Goal: Browse casually

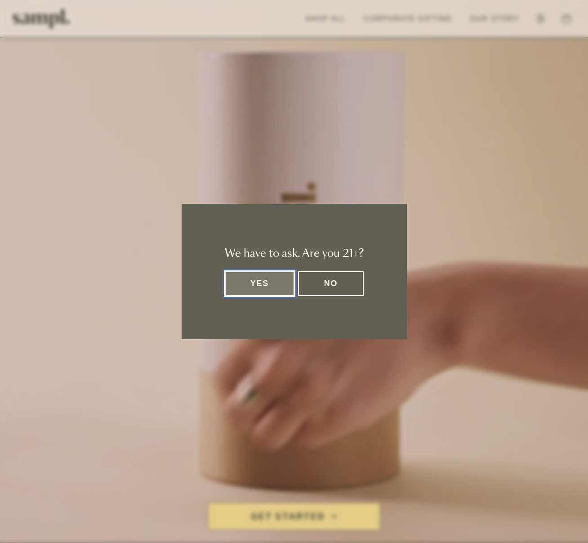
click at [267, 289] on button "Yes" at bounding box center [260, 283] width 70 height 25
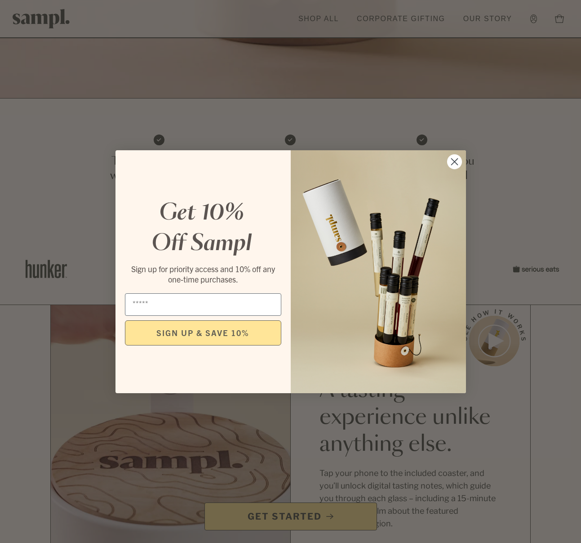
scroll to position [76, 0]
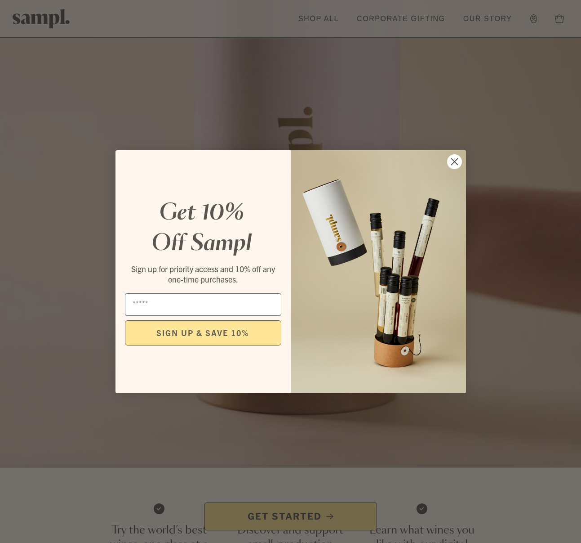
click at [466, 156] on div "Close dialog Get 10% Off Sampl Sign up for priority access and 10% off any one-…" at bounding box center [291, 271] width 369 height 261
click at [453, 162] on icon "Close dialog" at bounding box center [455, 161] width 6 height 6
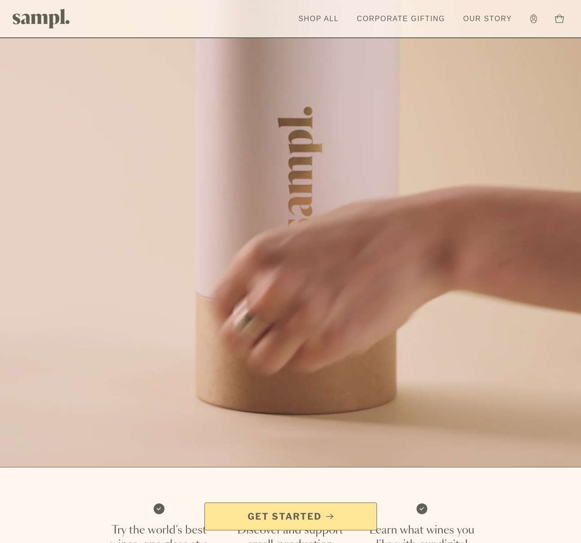
click at [305, 509] on link "Get Started" at bounding box center [291, 516] width 173 height 28
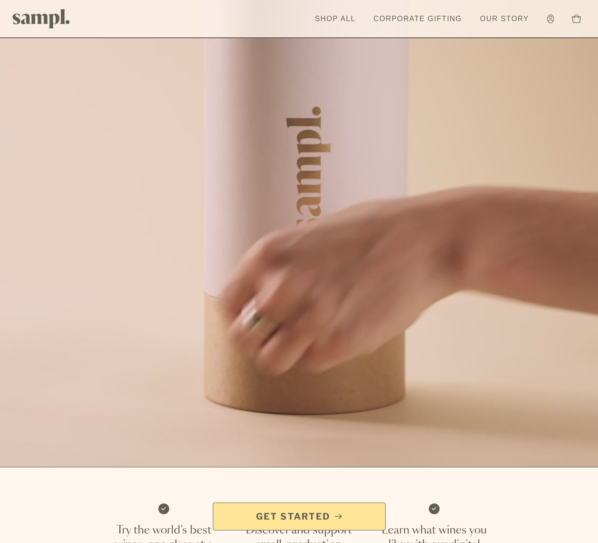
click at [176, 26] on header "Toggle navigation menu Shop All Corporate Gifting Our Story Account Story Shop …" at bounding box center [299, 19] width 598 height 38
